Goal: Communication & Community: Answer question/provide support

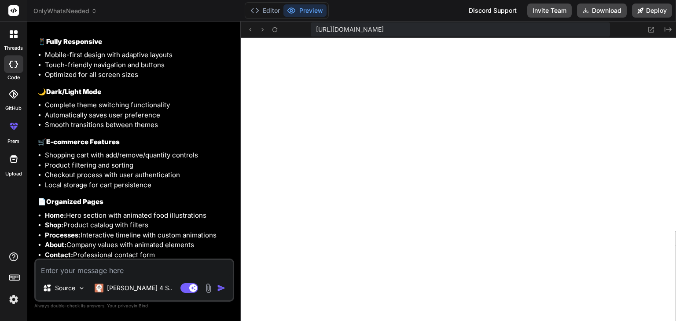
scroll to position [963, 0]
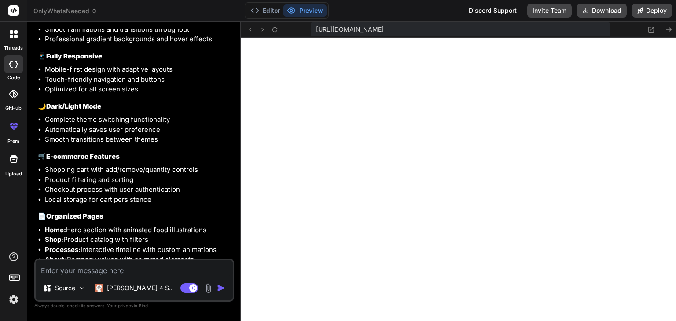
click at [637, 25] on div "https://u3uk0f35zsjjbn9cprh6fq9h0p4tm2-wnxx--3000--96435430.local-corp.webconta…" at bounding box center [458, 30] width 435 height 16
click at [644, 30] on div "Created with Pixso." at bounding box center [657, 29] width 32 height 11
click at [647, 32] on icon at bounding box center [650, 29] width 7 height 7
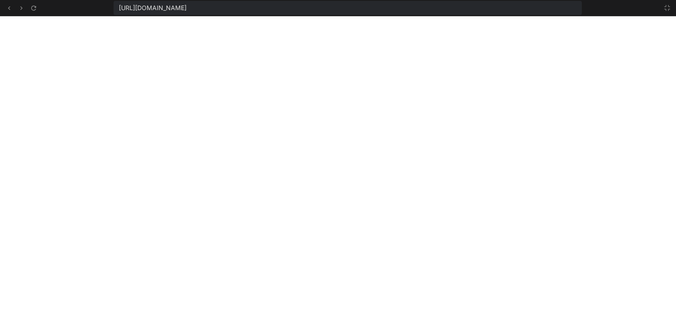
scroll to position [498, 0]
click at [9, 9] on icon at bounding box center [8, 7] width 7 height 7
click at [9, 11] on icon at bounding box center [8, 7] width 7 height 7
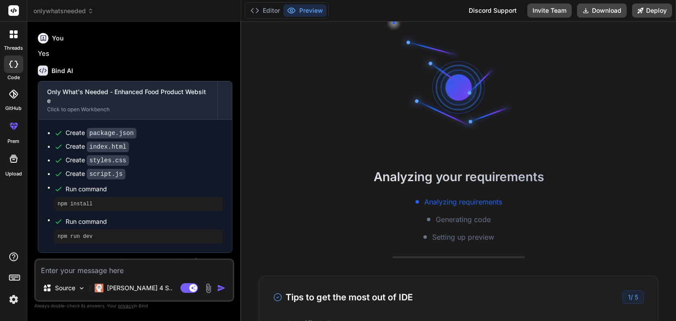
scroll to position [638, 0]
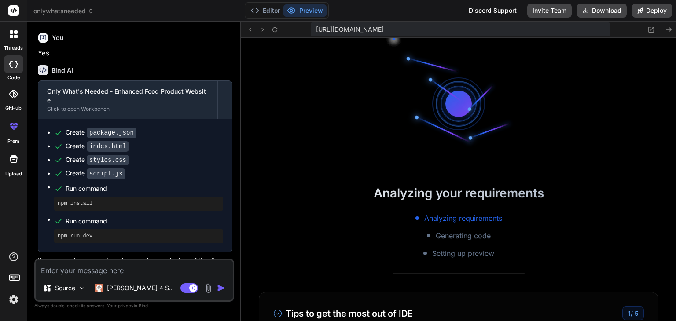
type textarea "x"
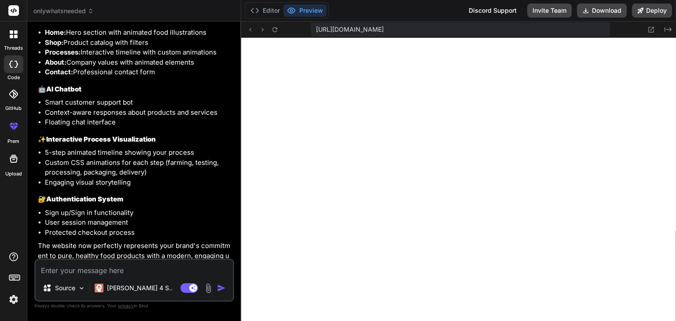
scroll to position [1183, 0]
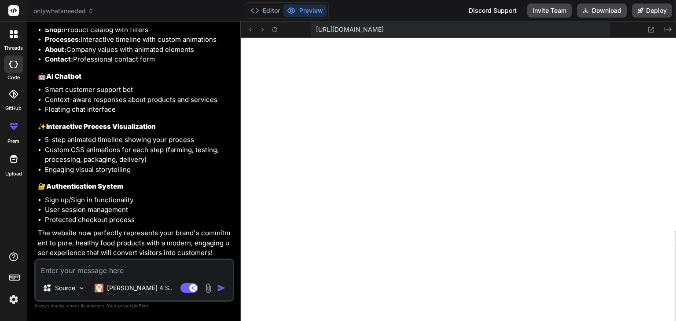
click at [120, 268] on textarea at bounding box center [134, 268] width 197 height 16
type textarea "D"
type textarea "x"
type textarea "Do"
type textarea "x"
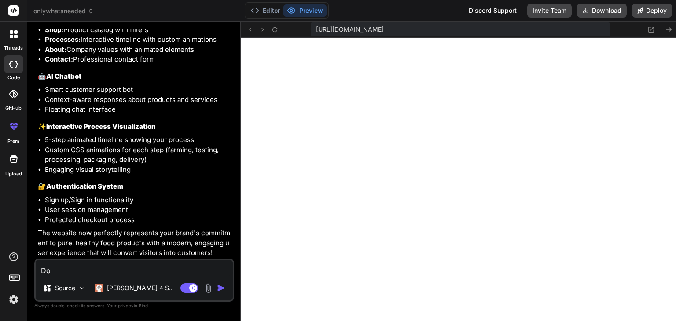
type textarea "Don"
type textarea "x"
type textarea "Don'"
type textarea "x"
type textarea "Don't"
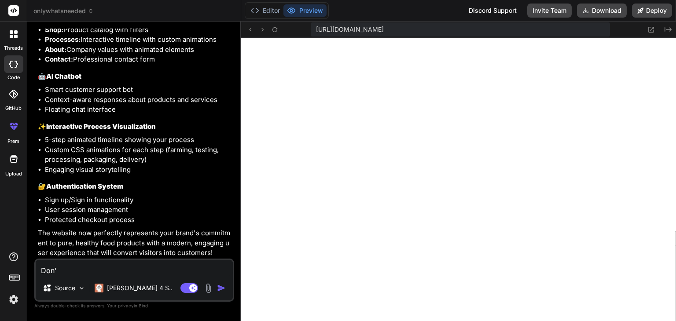
type textarea "x"
type textarea "Don't"
type textarea "x"
type textarea "Don't u"
type textarea "x"
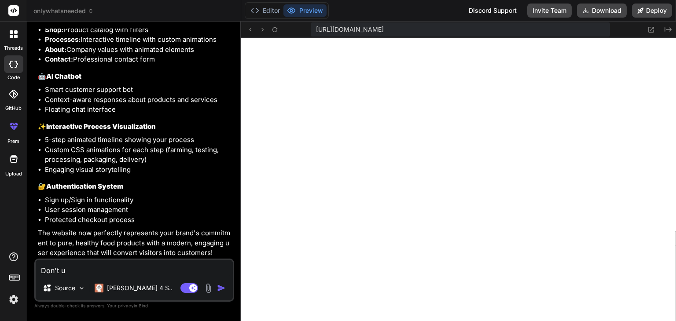
type textarea "Don't us"
type textarea "x"
type textarea "Don't use"
type textarea "x"
type textarea "Don't use"
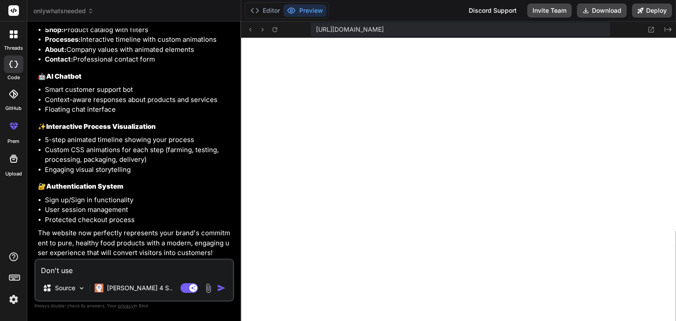
type textarea "x"
type textarea "Don't use l"
type textarea "x"
type textarea "Don't use li"
type textarea "x"
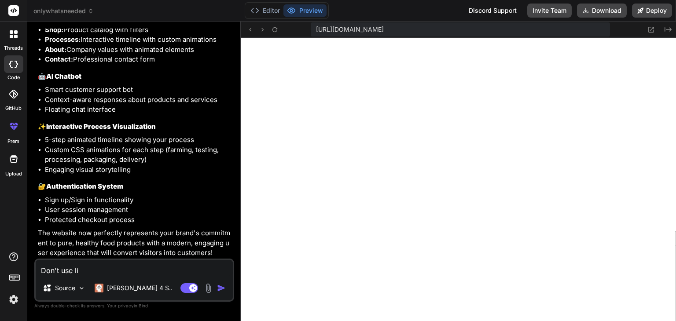
type textarea "Don't use lig"
type textarea "x"
type textarea "Don't use ligh"
type textarea "x"
type textarea "Don't use light"
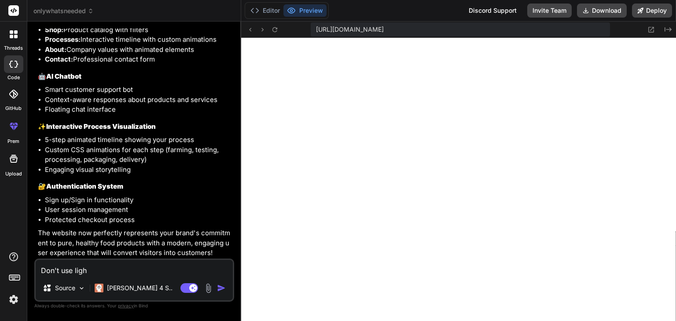
type textarea "x"
type textarea "Don't use light"
type textarea "x"
type textarea "Don't use light y"
type textarea "x"
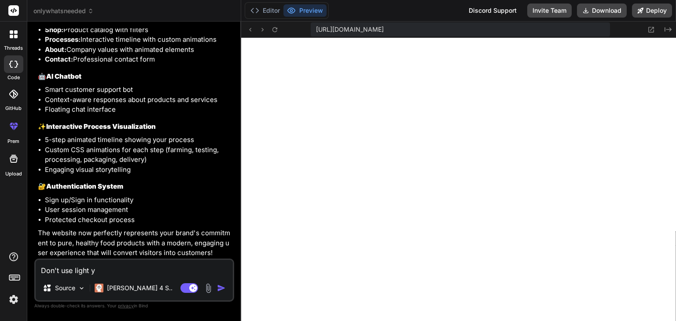
type textarea "Don't use light ye"
type textarea "x"
type textarea "Don't use light yel"
type textarea "x"
type textarea "Don't use light yell"
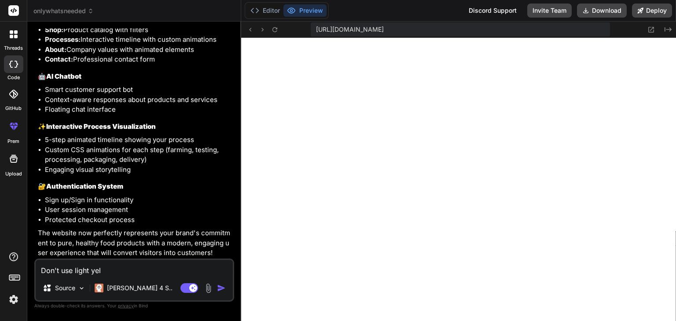
type textarea "x"
type textarea "Don't use light yello"
type textarea "x"
type textarea "Don't use light yellow"
type textarea "x"
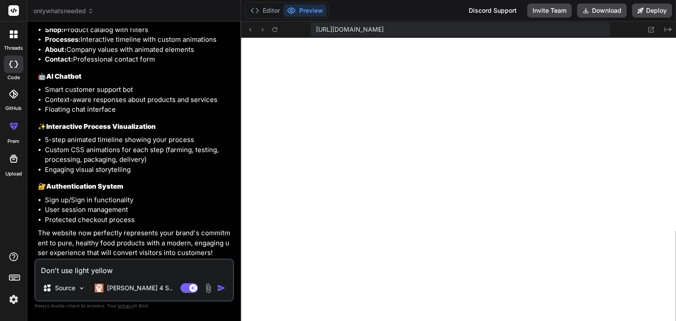
type textarea "Don't use light yellow"
type textarea "x"
type textarea "Don't use light yellow c"
type textarea "x"
type textarea "Don't use light yellow co"
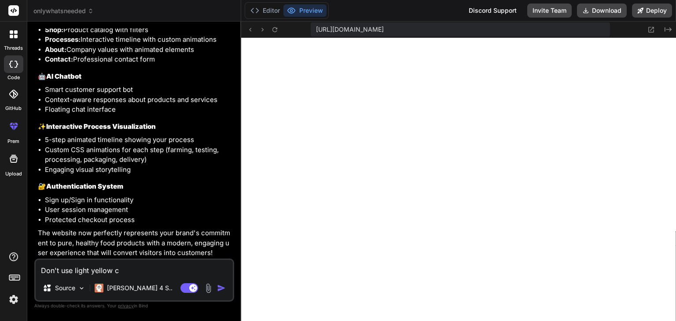
type textarea "x"
type textarea "Don't use light yellow col"
type textarea "x"
type textarea "Don't use light yellow colo"
type textarea "x"
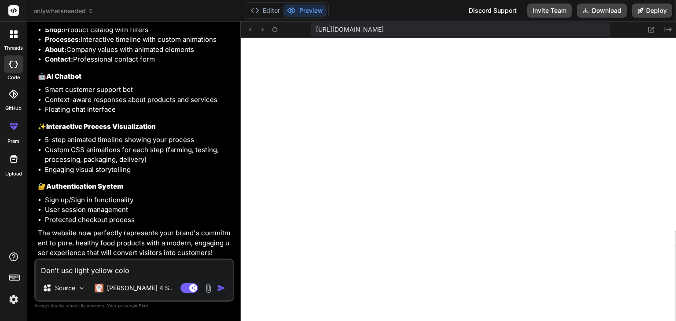
type textarea "Don't use light yellow color"
type textarea "x"
type textarea "Don't use light yellow color"
type textarea "x"
type textarea "Don't use light yellow color i"
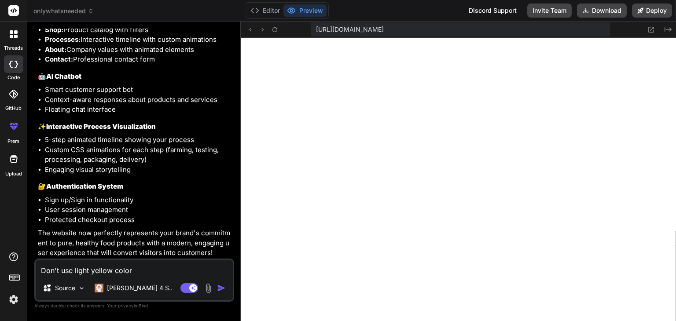
type textarea "x"
type textarea "Don't use light yellow color in"
type textarea "x"
type textarea "Don't use light yellow color in"
type textarea "x"
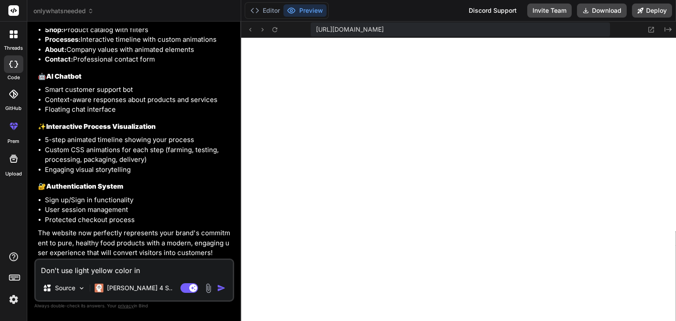
type textarea "Don't use light yellow color in l"
type textarea "x"
type textarea "Don't use light yellow color in li"
type textarea "x"
type textarea "Don't use light yellow color in lig"
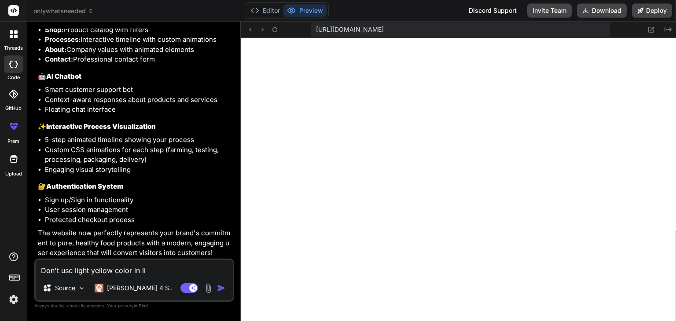
type textarea "x"
type textarea "Don't use light yellow color in ligh"
type textarea "x"
type textarea "Don't use light yellow color in light"
type textarea "x"
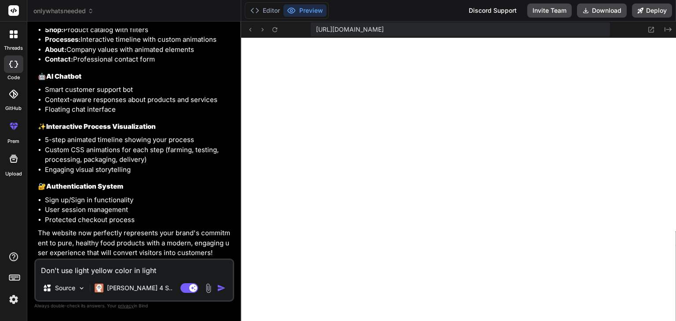
type textarea "Don't use light yellow color in light"
type textarea "x"
type textarea "Don't use light yellow color in light m"
type textarea "x"
type textarea "Don't use light yellow color in light mo"
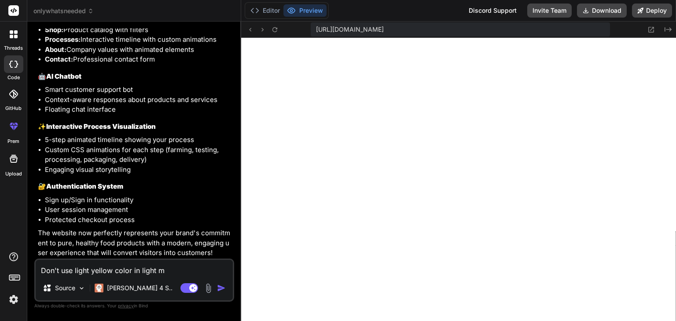
type textarea "x"
type textarea "Don't use light yellow color in light mod"
type textarea "x"
type textarea "Don't use light yellow color in light mode"
type textarea "x"
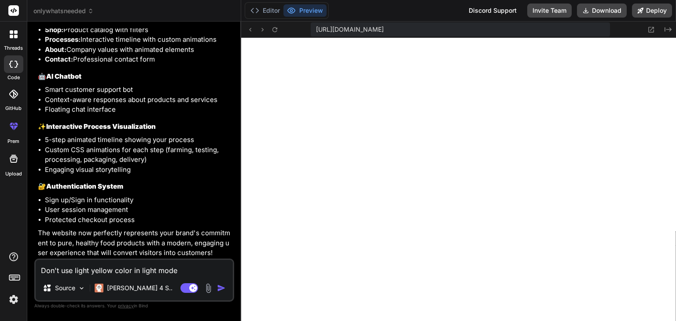
type textarea "Don't use light yellow color in light mode"
type textarea "x"
type textarea "Don't use light yellow color in light mode i"
type textarea "x"
type textarea "Don't use light yellow color in light mode in"
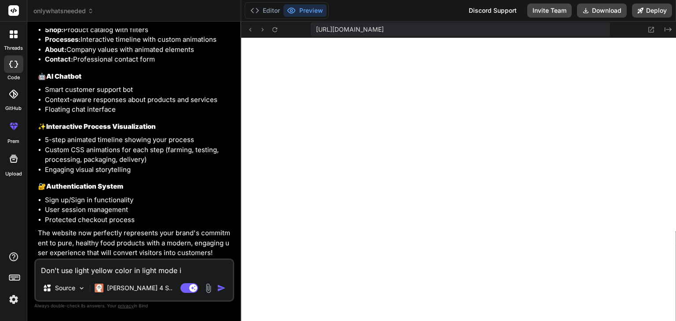
type textarea "x"
type textarea "Don't use light yellow color in light mode in"
type textarea "x"
type textarea "Don't use light yellow color in light mode in b"
type textarea "x"
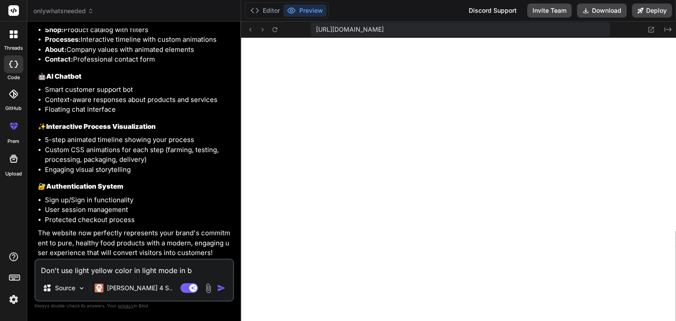
type textarea "Don't use light yellow color in light mode in ba"
type textarea "x"
type textarea "Don't use light yellow color in light mode in bac"
type textarea "x"
type textarea "Don't use light yellow color in light mode in bach"
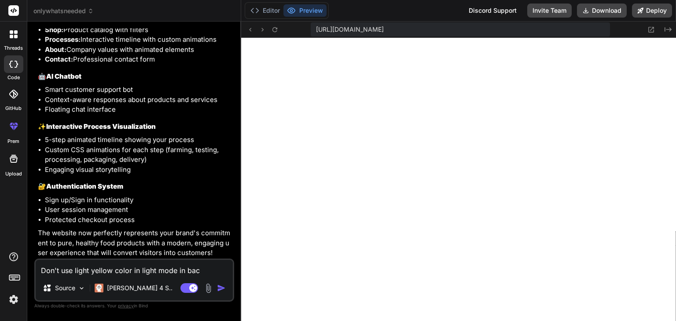
type textarea "x"
type textarea "Don't use light yellow color in light mode in bac"
type textarea "x"
type textarea "Don't use light yellow color in light mode in back"
type textarea "x"
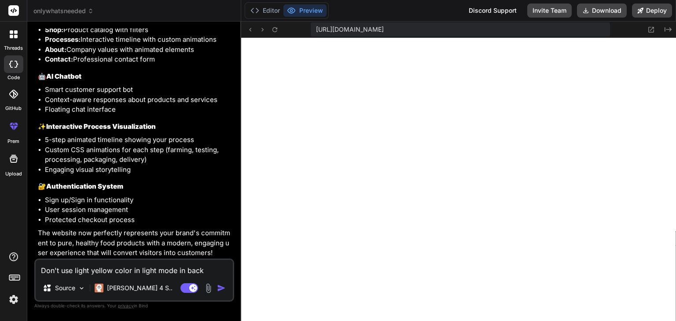
type textarea "Don't use light yellow color in light mode in backg"
type textarea "x"
type textarea "Don't use light yellow color in light mode in backgr"
type textarea "x"
type textarea "Don't use light yellow color in light mode in backgro"
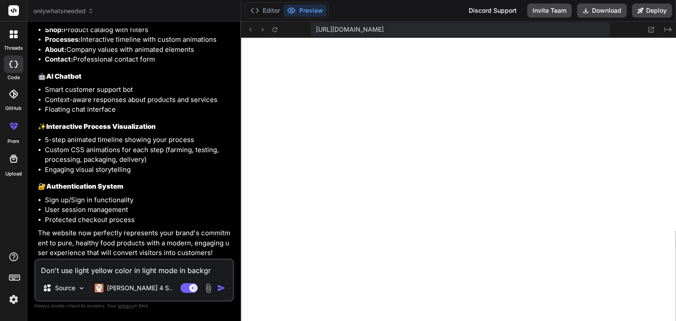
type textarea "x"
type textarea "Don't use light yellow color in light mode in backgrou"
type textarea "x"
type textarea "Don't use light yellow color in light mode in backgroun"
type textarea "x"
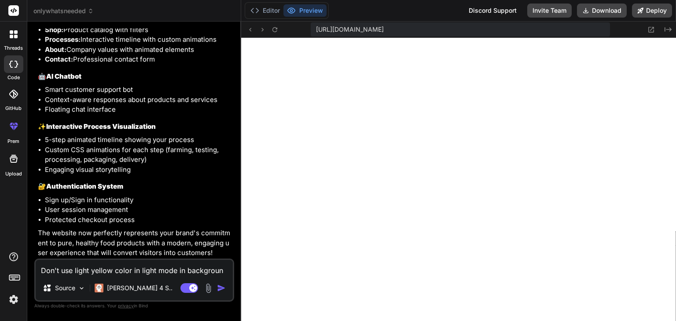
type textarea "Don't use light yellow color in light mode in backgroung"
type textarea "x"
type textarea "Don't use light yellow color in light mode in backgroun"
type textarea "x"
type textarea "Don't use light yellow color in light mode in background"
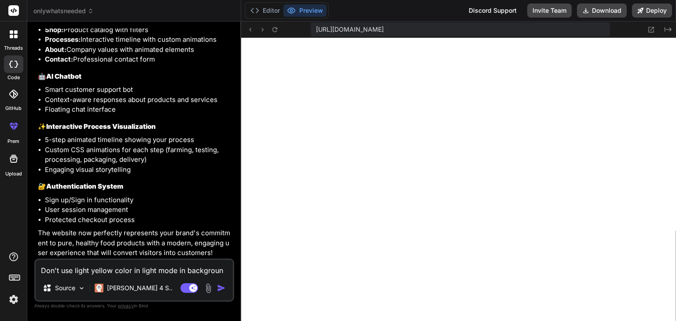
type textarea "x"
type textarea "Don't use light yellow color in light mode in background"
type textarea "x"
type textarea "Don't use light yellow color in light mode in background"
type textarea "x"
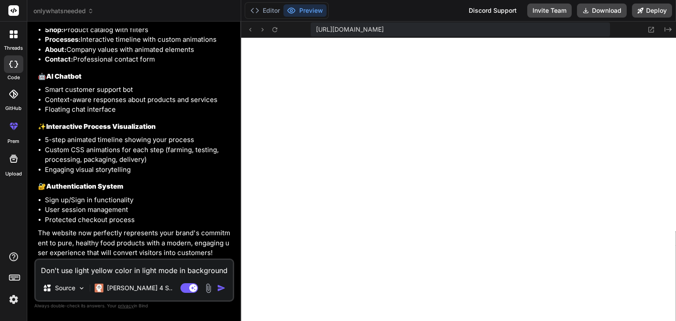
type textarea "Don't use light yellow color in light mode in backgroun"
type textarea "x"
type textarea "Don't use light yellow color in light mode in backgrou"
type textarea "x"
type textarea "Don't use light yellow color in light mode in backgro"
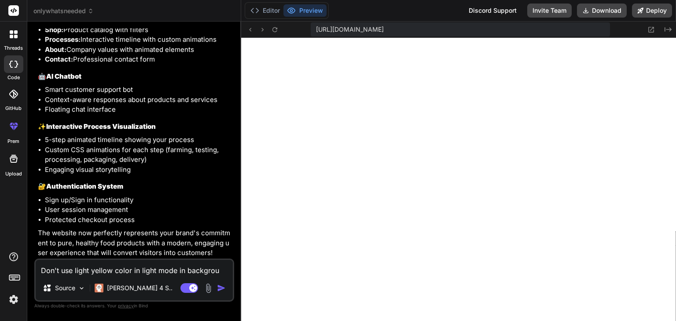
type textarea "x"
type textarea "Don't use light yellow color in light mode in backgrou"
type textarea "x"
type textarea "Don't use light yellow color in light mode in backgroun"
type textarea "x"
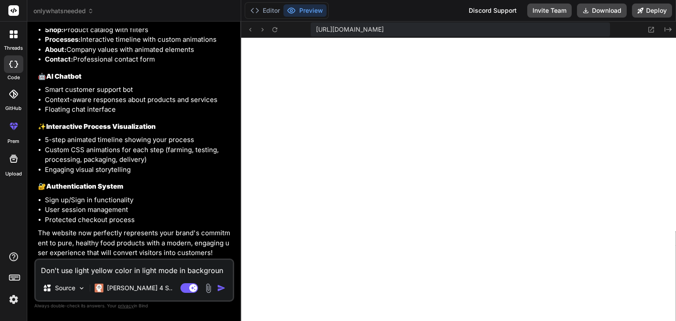
type textarea "Don't use light yellow color in light mode in background"
type textarea "x"
type textarea "Don't use light yellow color in light mode in background"
type textarea "x"
type textarea "Don't use light yellow color in light mode in background o"
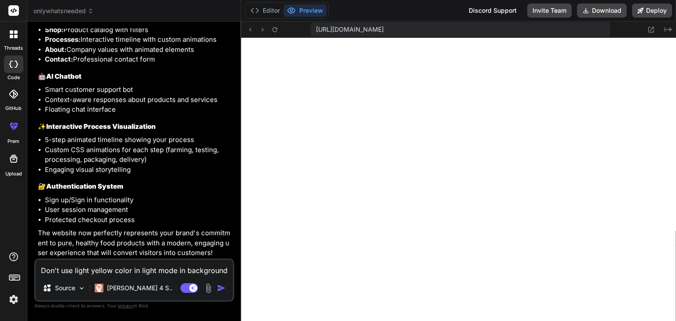
type textarea "x"
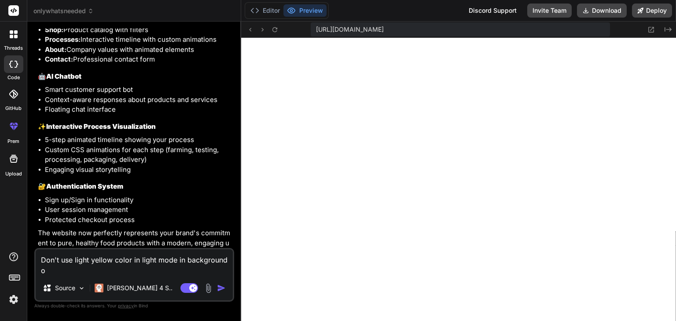
type textarea "Don't use light yellow color in light mode in background of"
type textarea "x"
type textarea "Don't use light yellow color in light mode in background of"
type textarea "x"
type textarea "Don't use light yellow color in light mode in background of c"
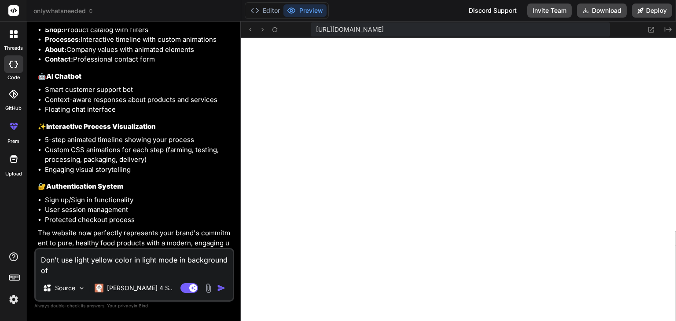
type textarea "x"
type textarea "Don't use light yellow color in light mode in background of co"
type textarea "x"
type textarea "Don't use light yellow color in light mode in background of com"
type textarea "x"
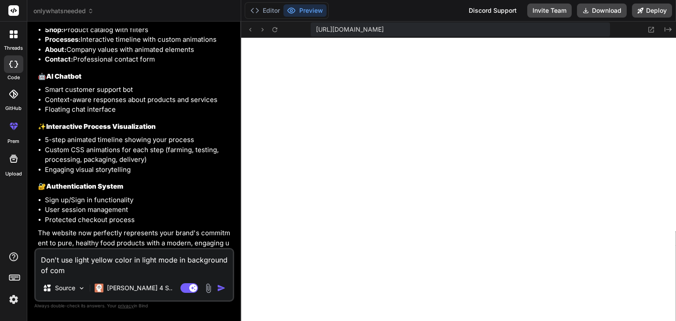
type textarea "Don't use light yellow color in light mode in background of comp"
type textarea "x"
type textarea "Don't use light yellow color in light mode in background of compo"
type textarea "x"
type textarea "Don't use light yellow color in light mode in background of compon"
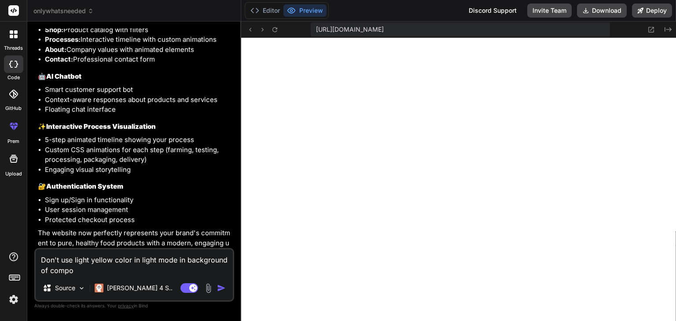
type textarea "x"
type textarea "Don't use light yellow color in light mode in background of compone"
type textarea "x"
type textarea "Don't use light yellow color in light mode in background of componen"
type textarea "x"
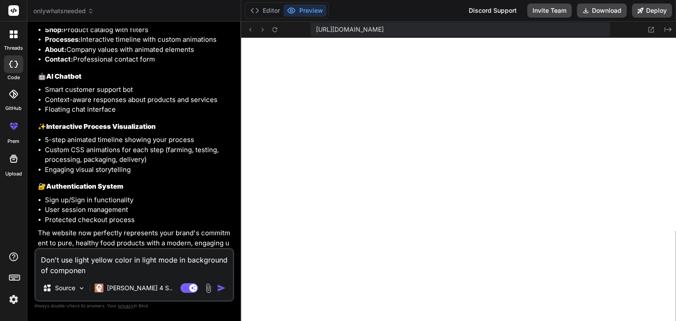
type textarea "Don't use light yellow color in light mode in background of component"
type textarea "x"
type textarea "Don't use light yellow color in light mode in background of components"
type textarea "x"
type textarea "Don't use light yellow color in light mode in background of components"
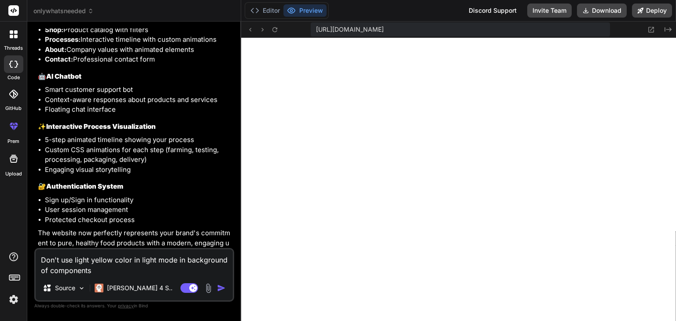
type textarea "x"
type textarea "Don't use light yellow color in light mode in background of components"
type textarea "x"
type textarea "Don't use light yellow color in light mode in background of components."
type textarea "x"
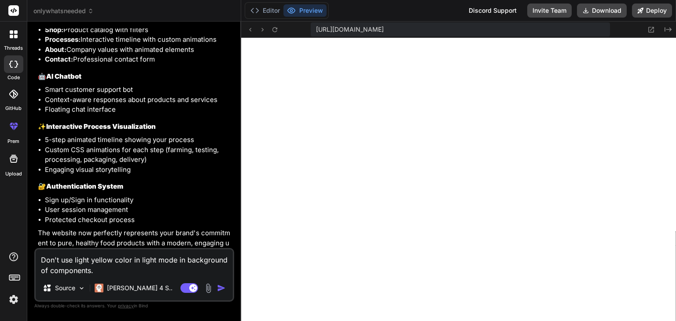
type textarea "Don't use light yellow color in light mode in background of components."
type textarea "x"
type textarea "Don't use light yellow color in light mode in background of components. u"
type textarea "x"
type textarea "Don't use light yellow color in light mode in background of components. us"
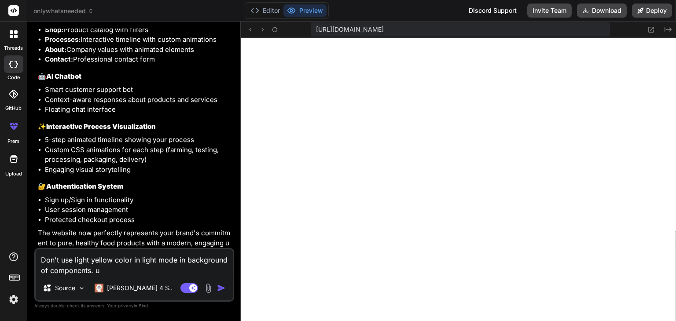
type textarea "x"
type textarea "Don't use light yellow color in light mode in background of components. use"
type textarea "x"
type textarea "Don't use light yellow color in light mode in background of components. us"
type textarea "x"
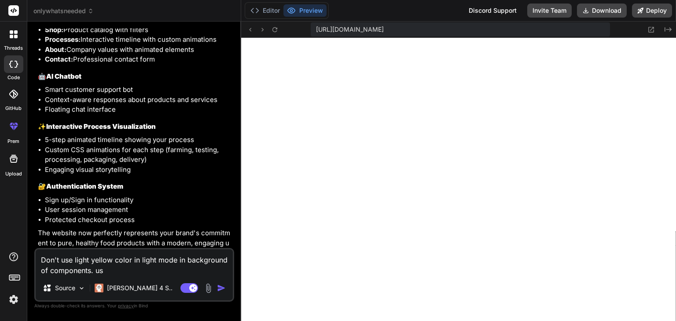
type textarea "Don't use light yellow color in light mode in background of components. u"
type textarea "x"
type textarea "Don't use light yellow color in light mode in background of components."
type textarea "x"
type textarea "Don't use light yellow color in light mode in background of components. i"
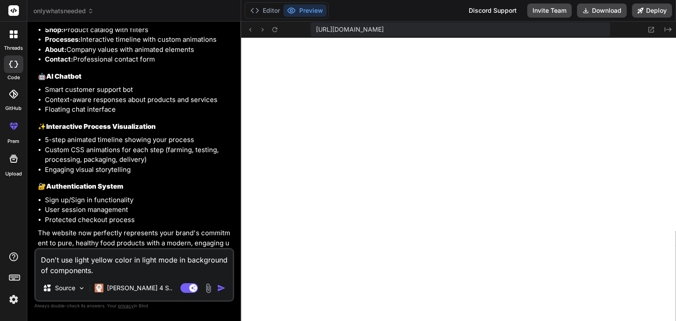
type textarea "x"
type textarea "Don't use light yellow color in light mode in background of components. in"
type textarea "x"
type textarea "Don't use light yellow color in light mode in background of components. ins"
type textarea "x"
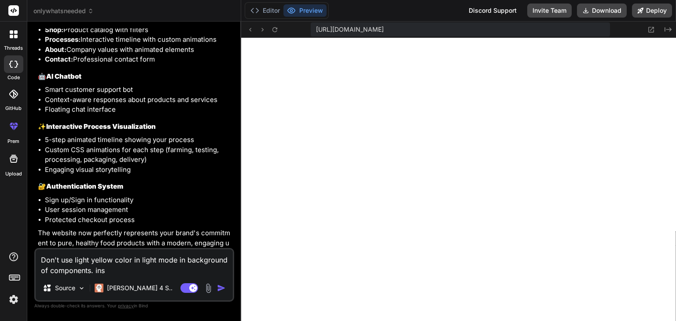
type textarea "Don't use light yellow color in light mode in background of components. inst"
type textarea "x"
type textarea "Don't use light yellow color in light mode in background of components. inste"
type textarea "x"
type textarea "Don't use light yellow color in light mode in background of components. instea"
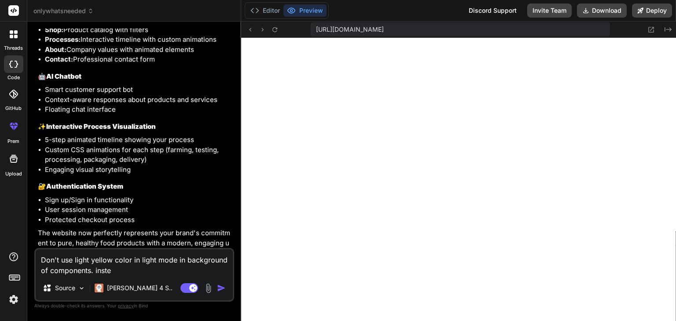
type textarea "x"
type textarea "Don't use light yellow color in light mode in background of components. instead"
type textarea "x"
type textarea "Don't use light yellow color in light mode in background of components. instead"
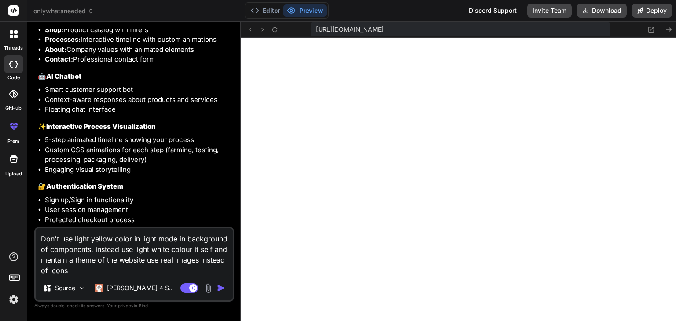
click at [39, 235] on textarea "Don't use light yellow color in light mode in background of components. instead…" at bounding box center [134, 252] width 197 height 48
click at [152, 274] on textarea "1. Don't use light yellow color in light mode in background of components. inst…" at bounding box center [134, 252] width 197 height 48
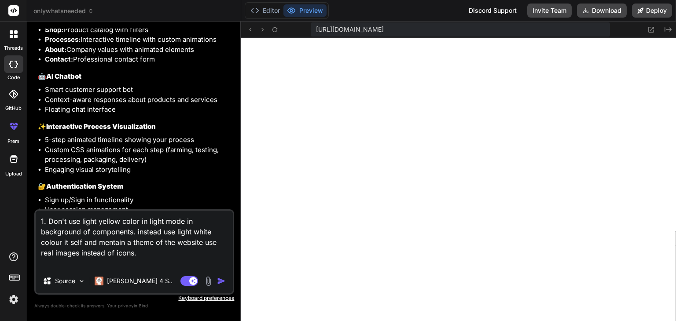
paste textarea "2. Show the process in very interesting way by using animations like show them …"
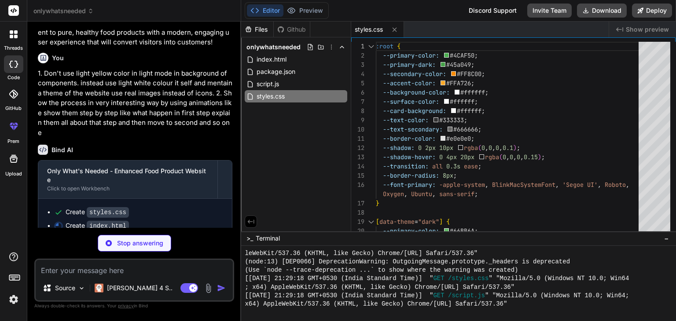
scroll to position [1350, 0]
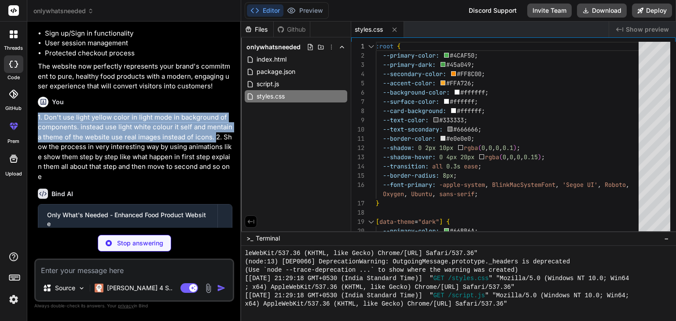
drag, startPoint x: 37, startPoint y: 114, endPoint x: 209, endPoint y: 138, distance: 173.0
click at [209, 138] on p "1. Don't use light yellow color in light mode in background of components. inst…" at bounding box center [135, 148] width 195 height 70
copy p "1. Don't use light yellow color in light mode in background of components. inst…"
click at [125, 118] on p "1. Don't use light yellow color in light mode in background of components. inst…" at bounding box center [135, 148] width 195 height 70
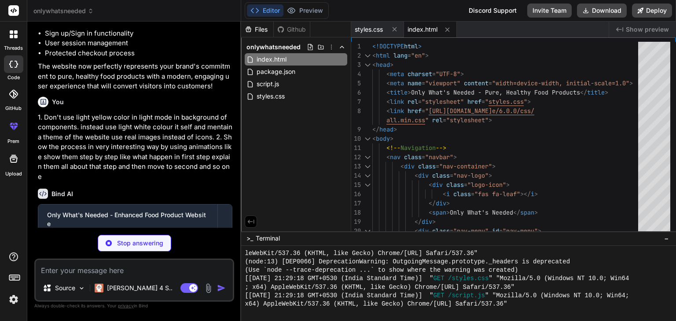
click at [201, 136] on p "1. Don't use light yellow color in light mode in background of components. inst…" at bounding box center [135, 148] width 195 height 70
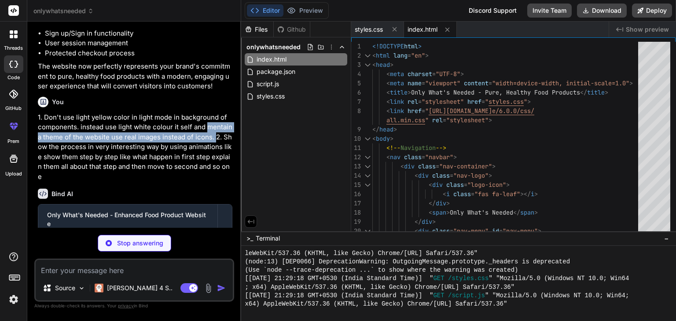
drag, startPoint x: 202, startPoint y: 125, endPoint x: 209, endPoint y: 132, distance: 9.7
click at [209, 132] on p "1. Don't use light yellow color in light mode in background of components. inst…" at bounding box center [135, 148] width 195 height 70
copy p "mentain a theme of the website use real images instead of icons."
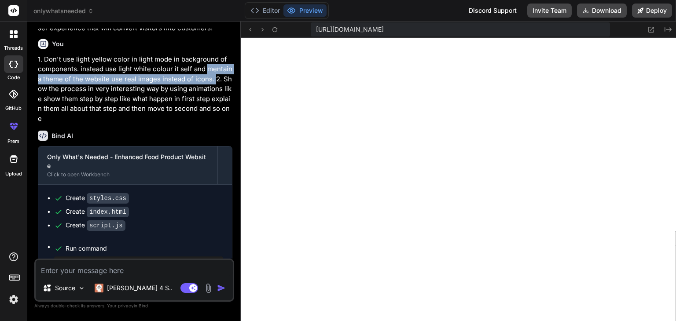
scroll to position [658, 0]
click at [650, 30] on icon at bounding box center [652, 30] width 6 height 6
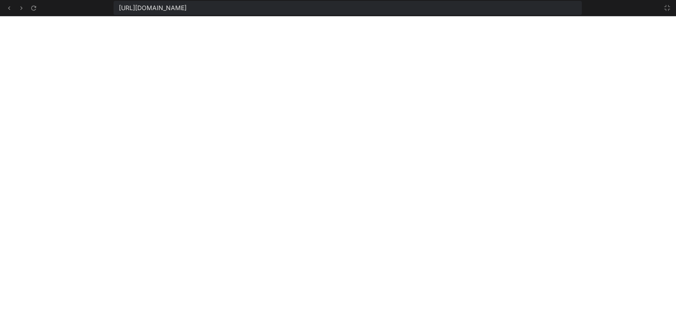
scroll to position [785, 0]
click at [672, 7] on button at bounding box center [667, 8] width 11 height 11
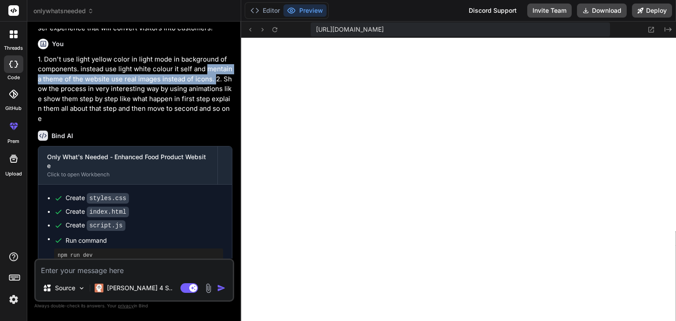
scroll to position [861, 0]
